Goal: Task Accomplishment & Management: Manage account settings

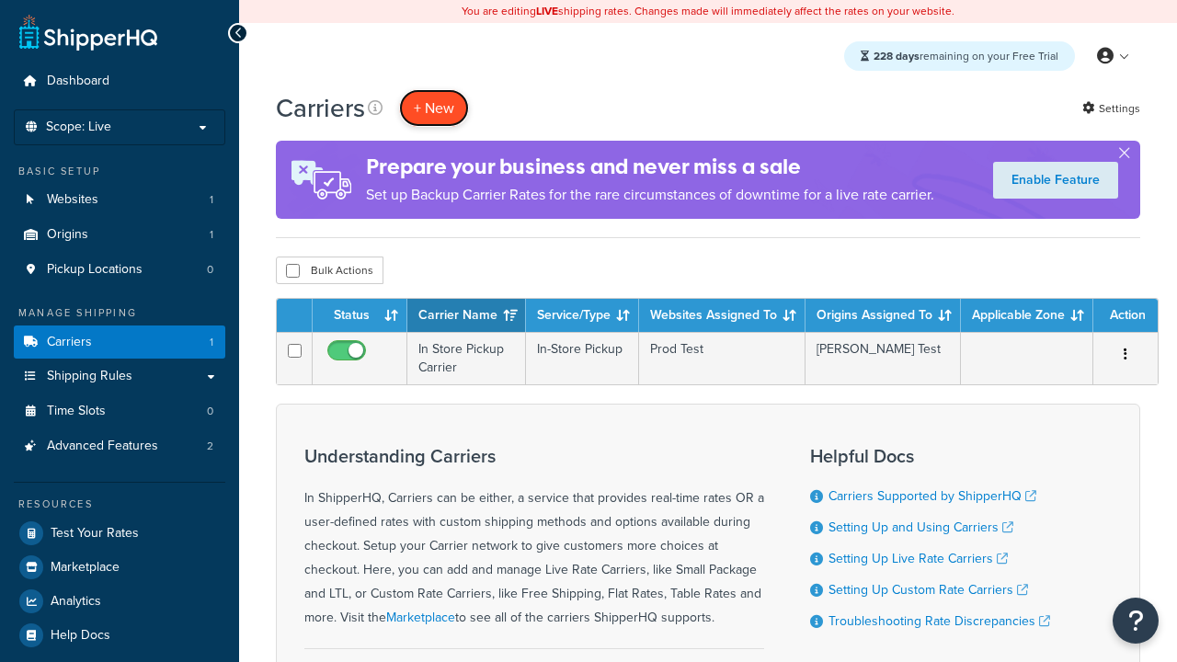
click at [434, 108] on button "+ New" at bounding box center [434, 108] width 70 height 38
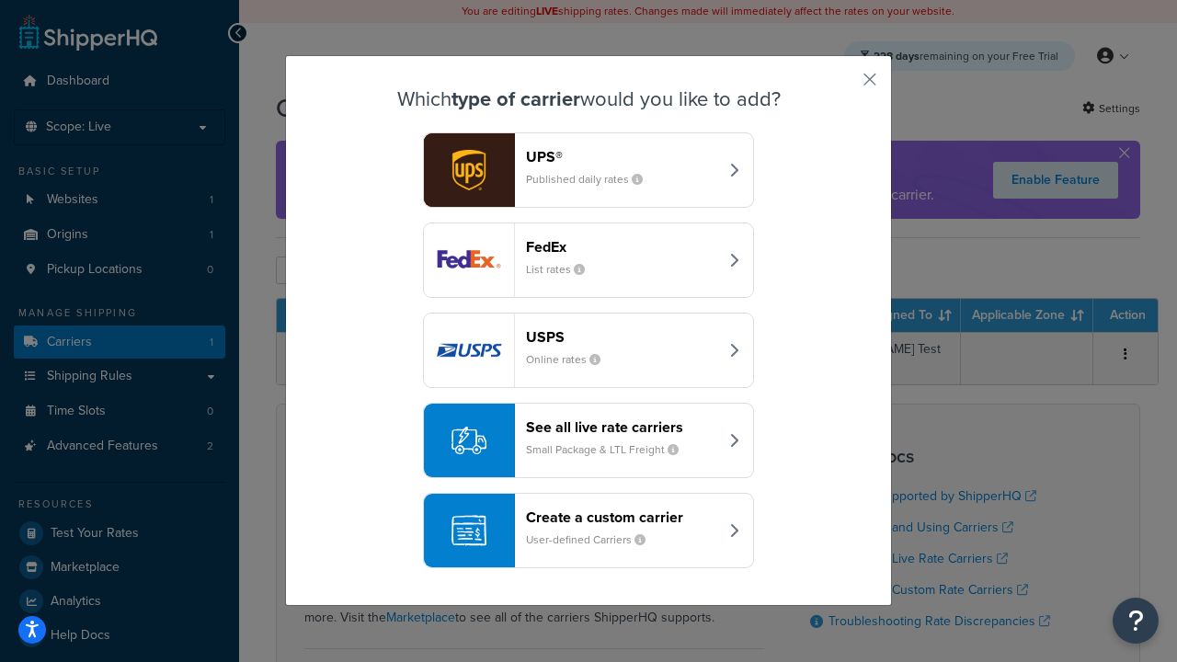
click at [621, 246] on header "FedEx" at bounding box center [622, 246] width 192 height 17
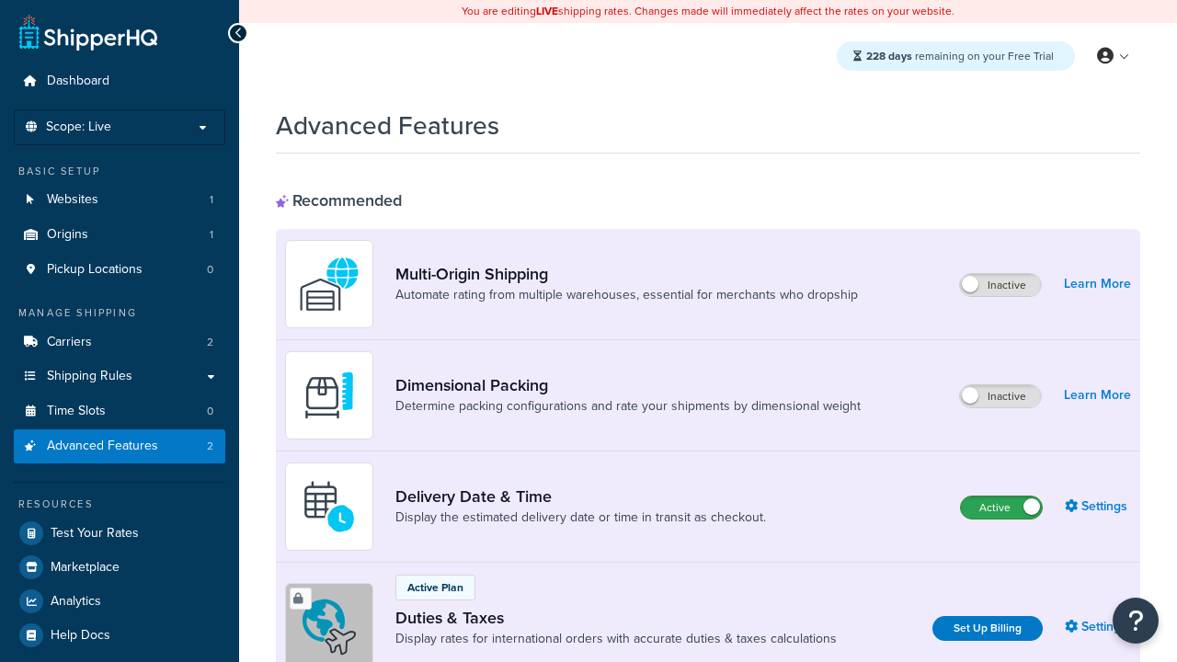
click at [1001, 507] on label "Active" at bounding box center [1001, 507] width 81 height 22
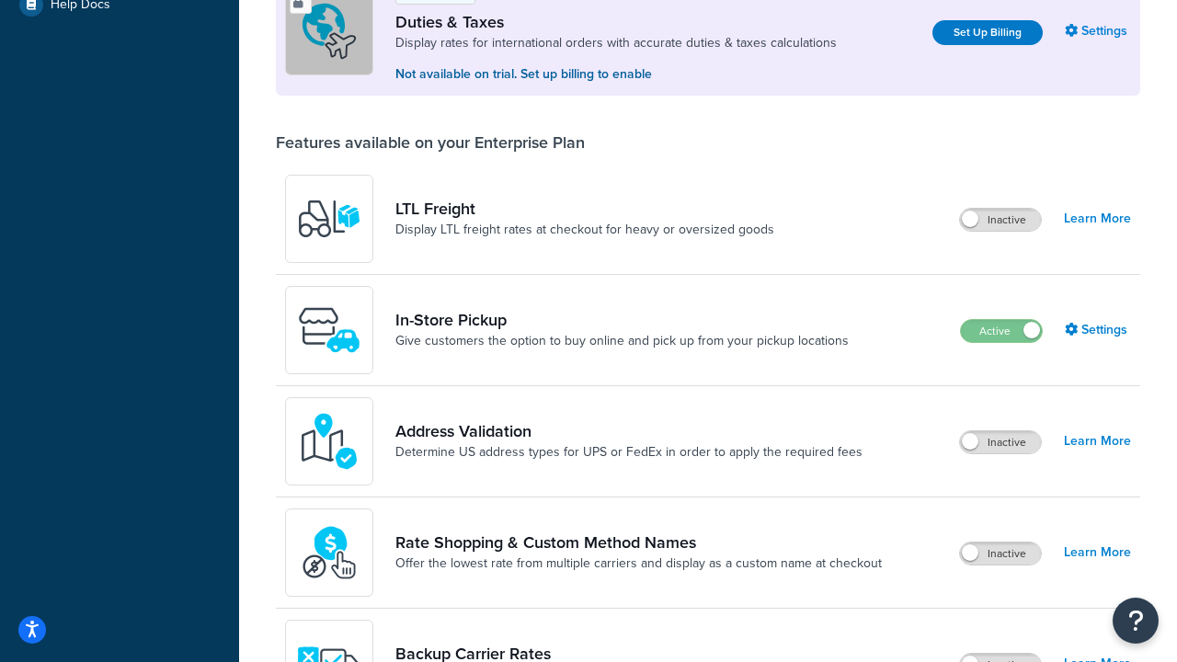
scroll to position [561, 0]
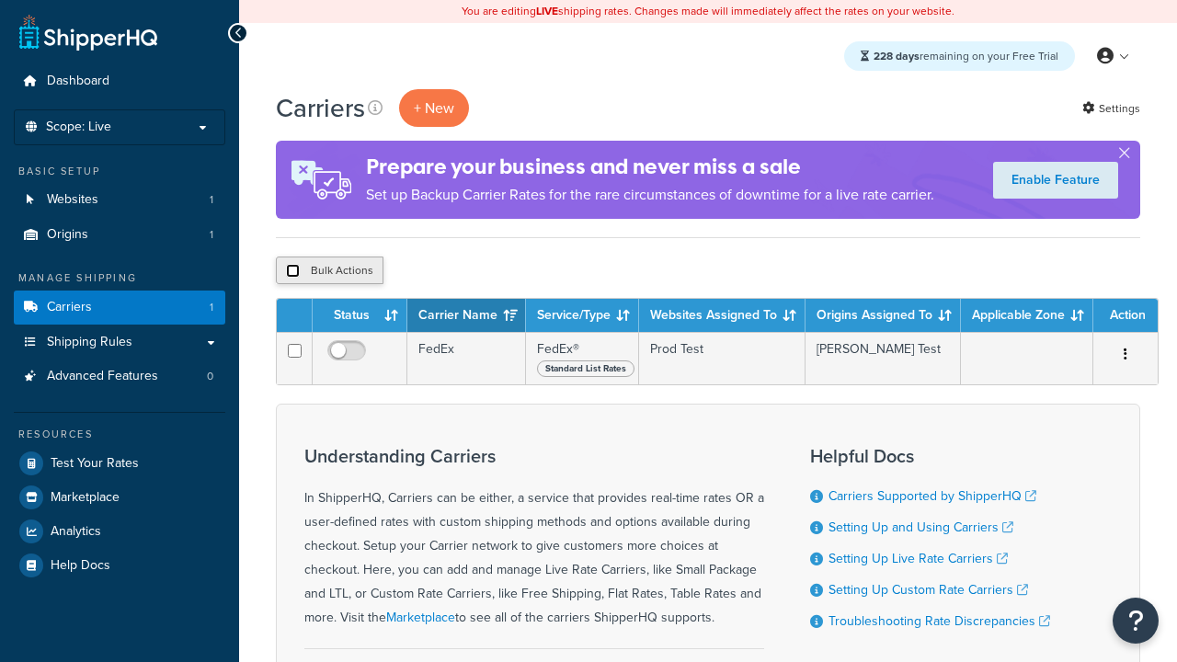
click at [292, 271] on input "checkbox" at bounding box center [293, 271] width 14 height 14
checkbox input "true"
click at [0, 0] on button "Delete" at bounding box center [0, 0] width 0 height 0
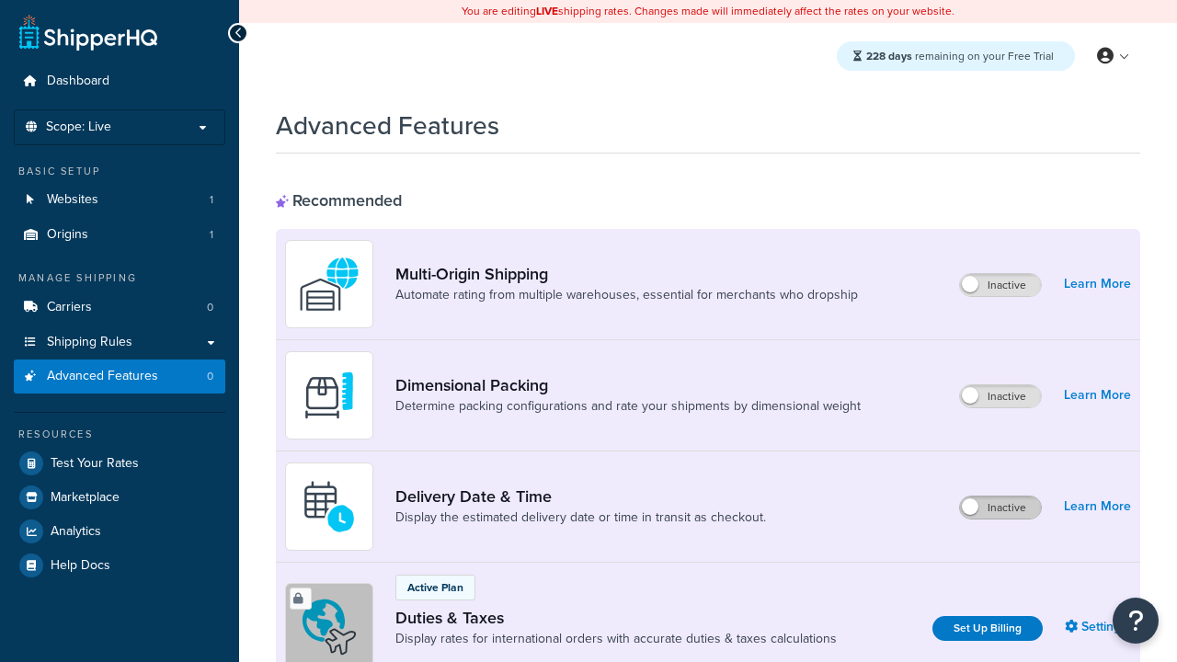
click at [1000, 507] on label "Inactive" at bounding box center [1000, 507] width 81 height 22
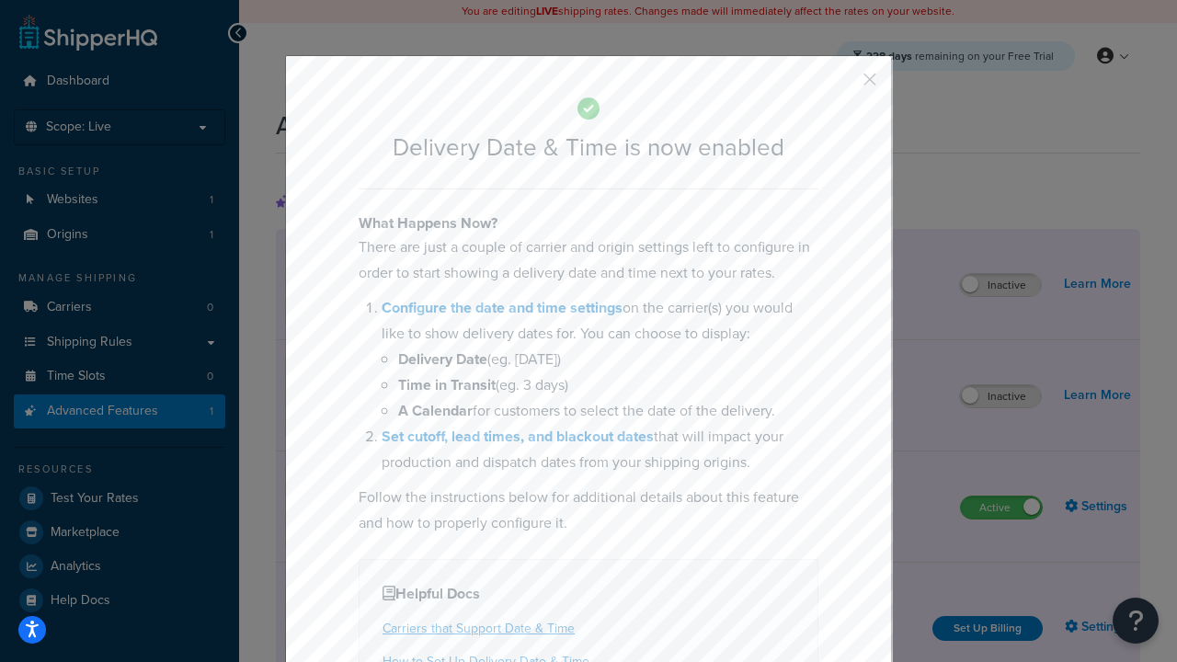
click at [842, 84] on button "button" at bounding box center [842, 86] width 5 height 5
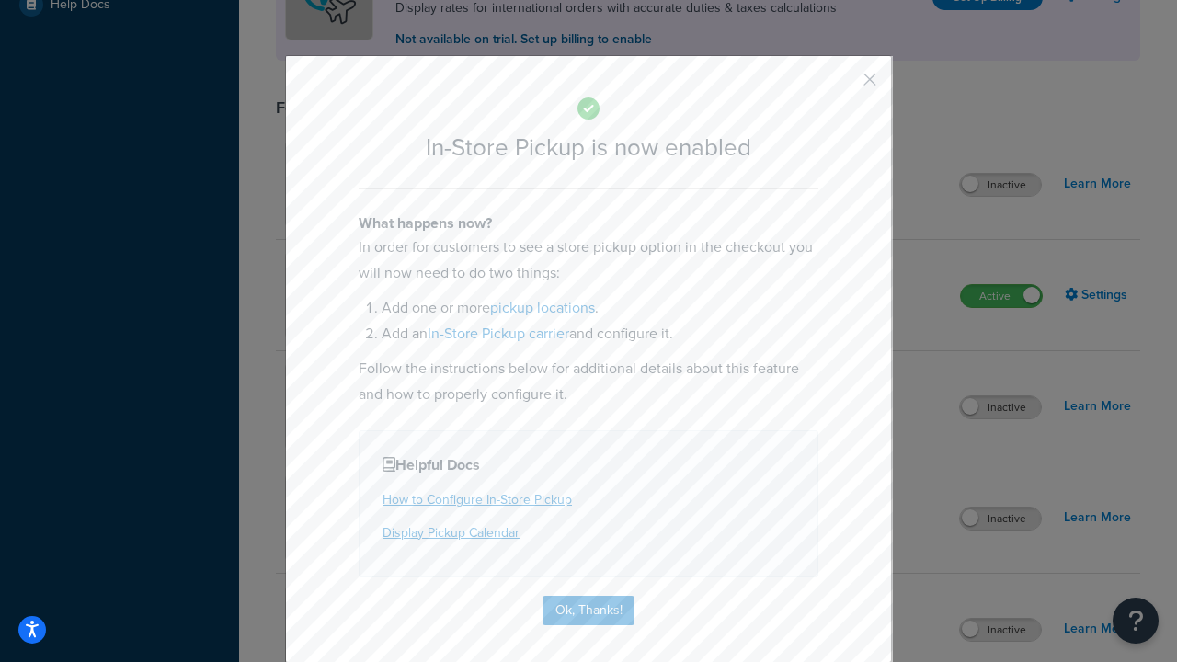
click at [842, 84] on button "button" at bounding box center [842, 86] width 5 height 5
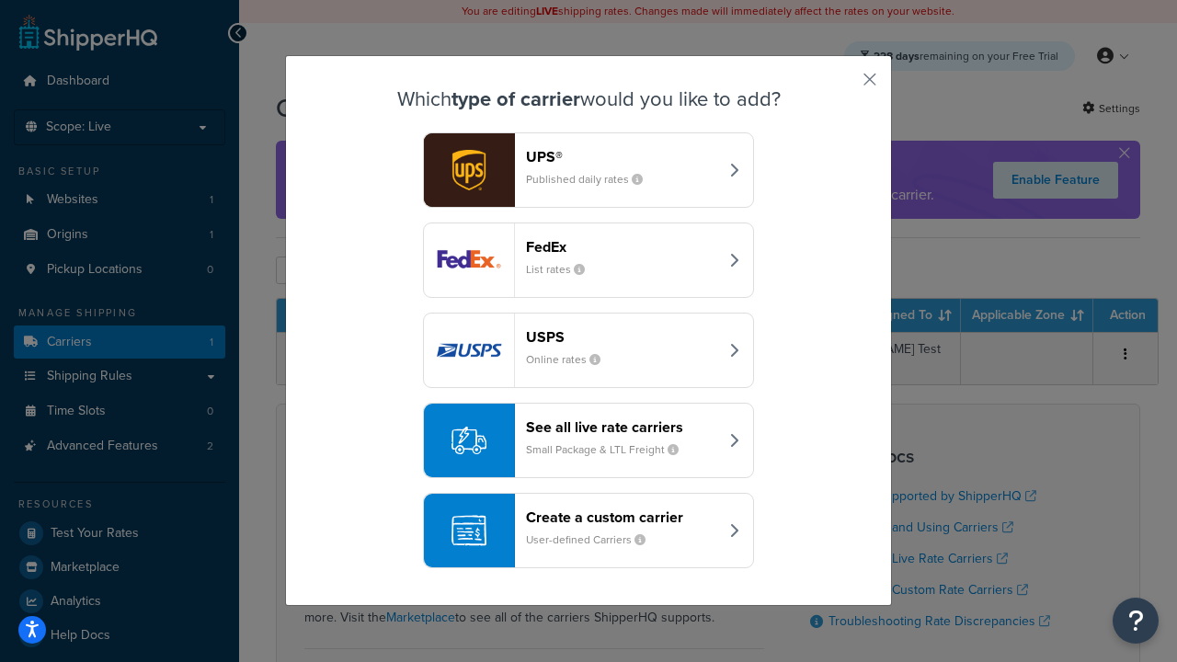
click at [588, 530] on div "Create a custom carrier User-defined Carriers" at bounding box center [622, 530] width 192 height 44
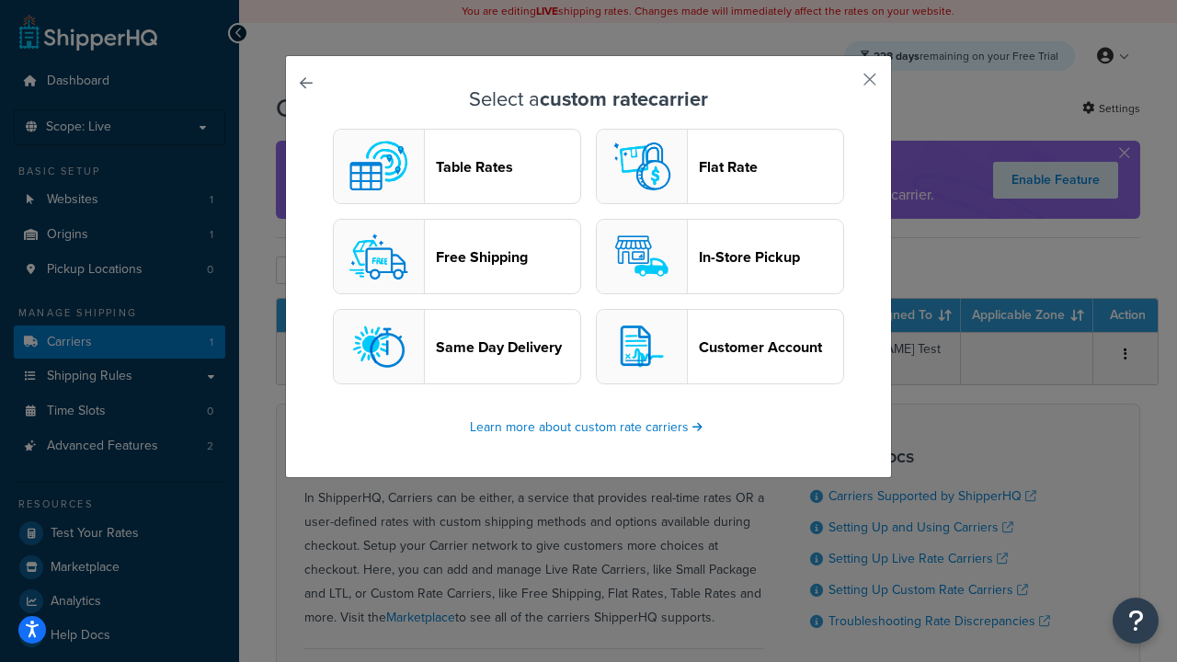
click at [720, 256] on header "In-Store Pickup" at bounding box center [771, 256] width 144 height 17
